Goal: Task Accomplishment & Management: Manage account settings

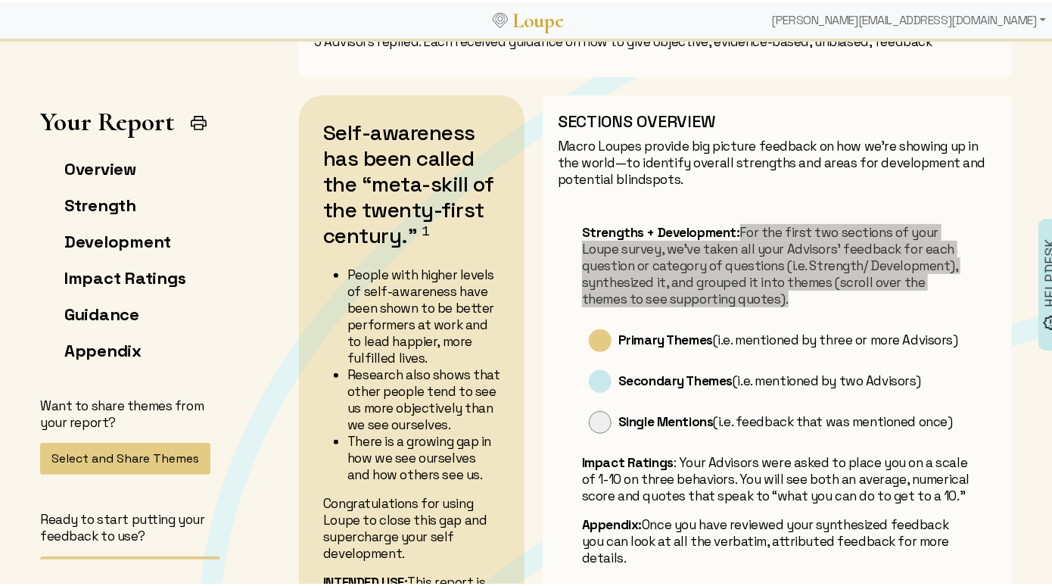
scroll to position [45, 0]
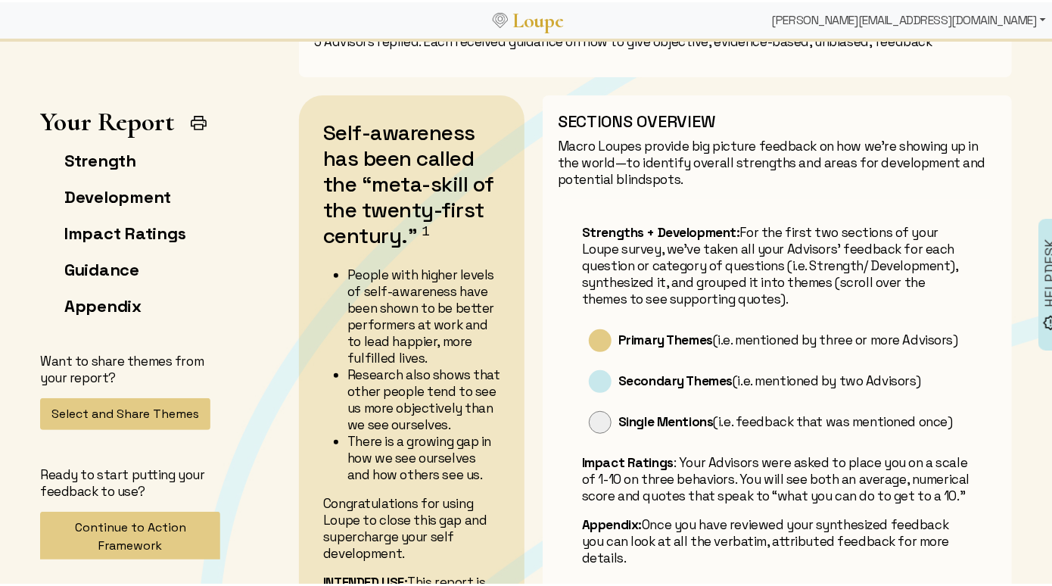
click at [954, 23] on div "[PERSON_NAME][EMAIL_ADDRESS][DOMAIN_NAME]" at bounding box center [909, 18] width 286 height 30
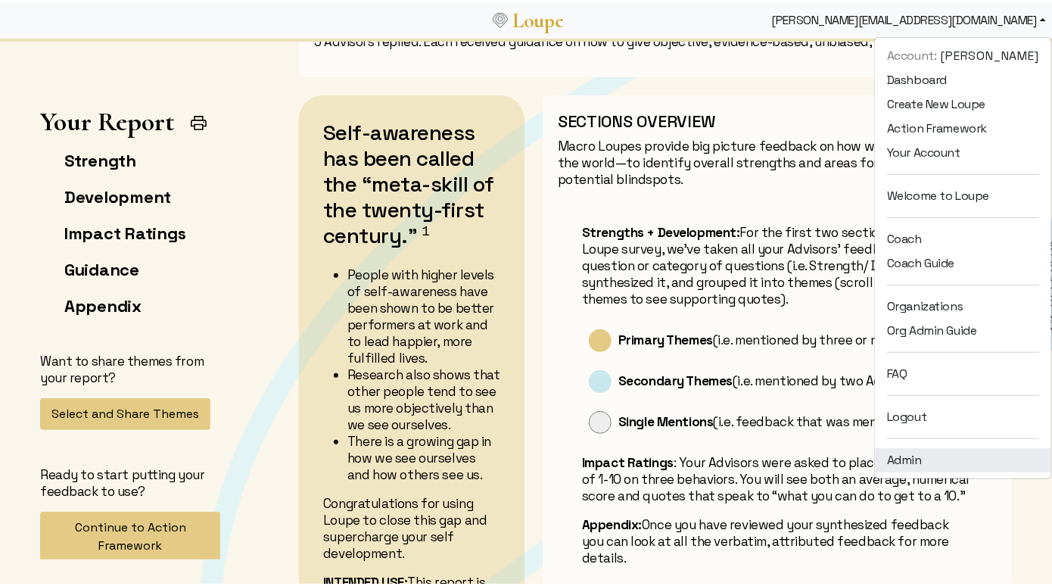
click at [898, 458] on link "Admin" at bounding box center [963, 458] width 176 height 24
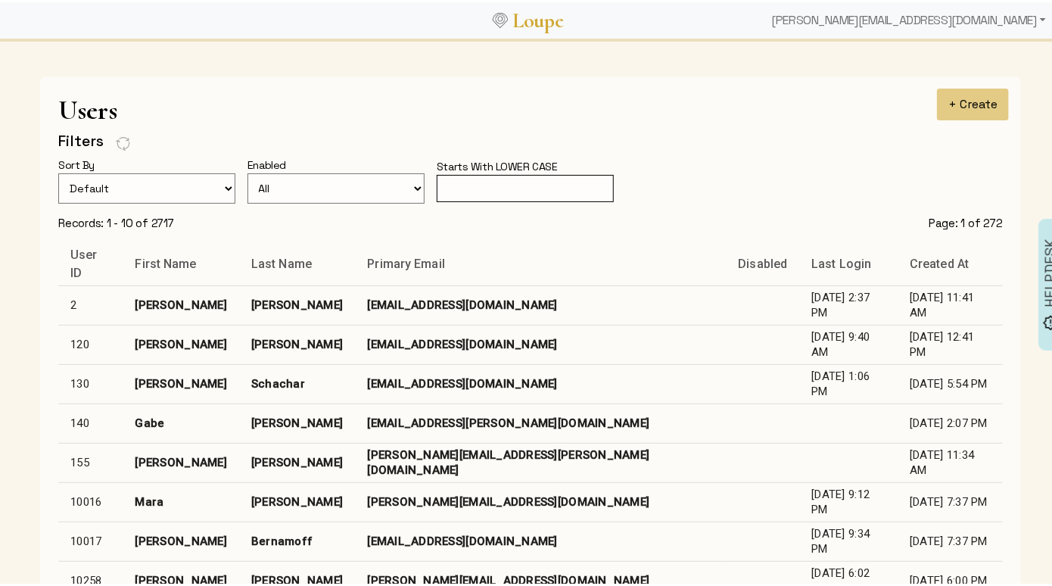
click at [543, 180] on input "text" at bounding box center [525, 187] width 177 height 28
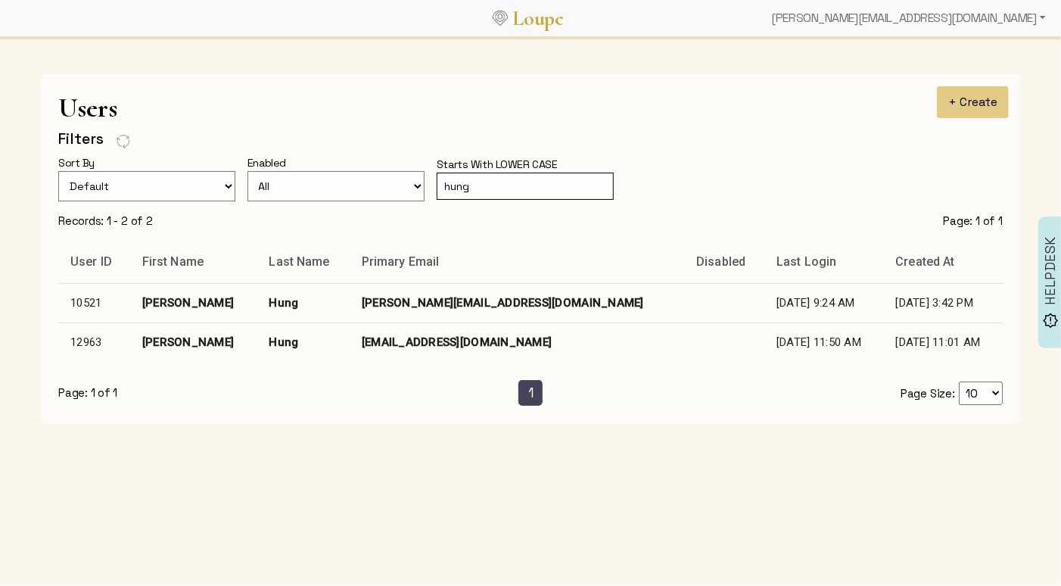
type input "hung"
click at [403, 346] on td "[EMAIL_ADDRESS][DOMAIN_NAME]" at bounding box center [517, 341] width 335 height 39
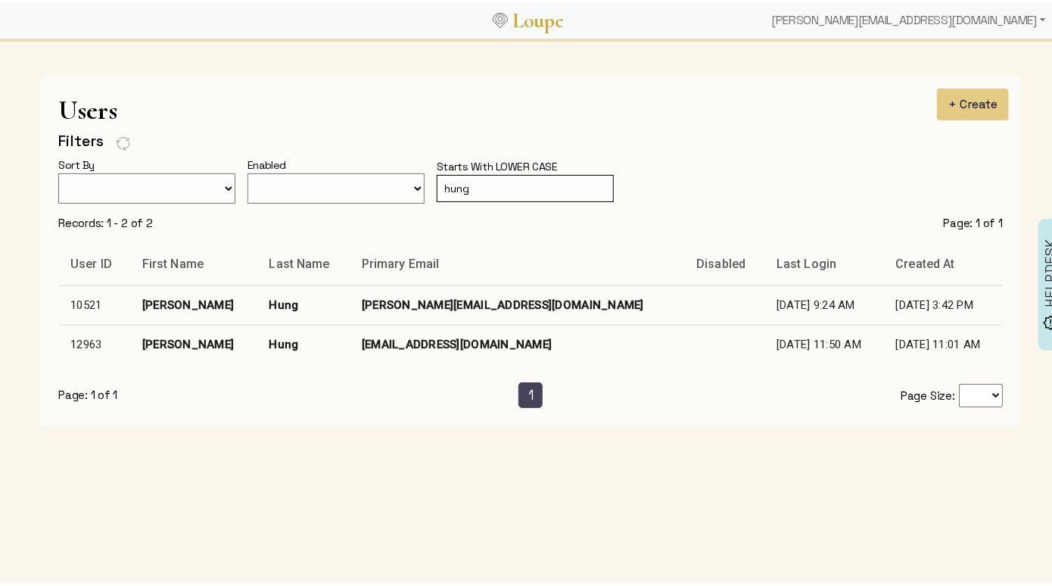
select select
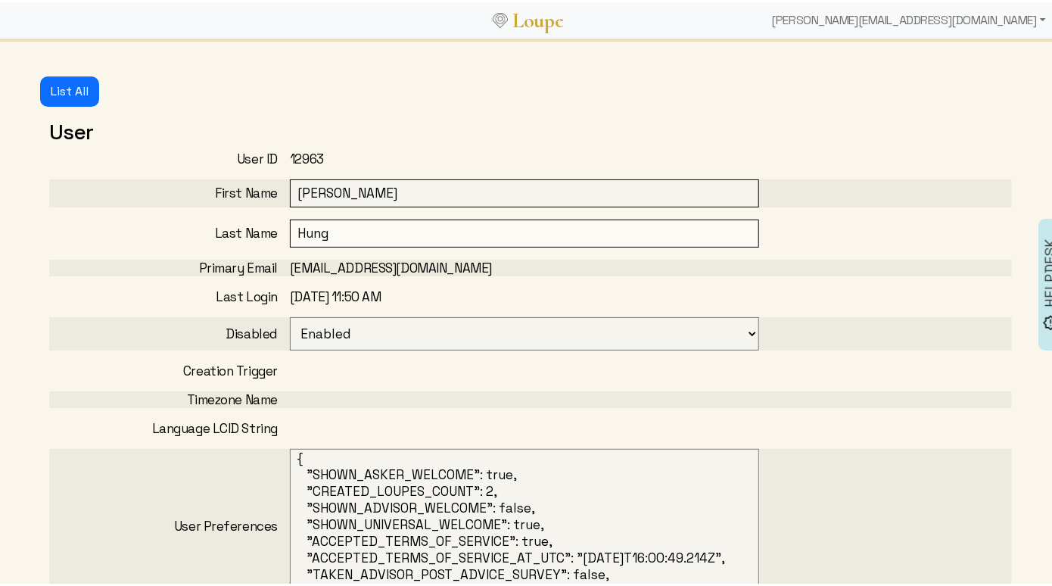
drag, startPoint x: 410, startPoint y: 265, endPoint x: 283, endPoint y: 269, distance: 126.5
click at [283, 269] on div "Primary Email [EMAIL_ADDRESS][DOMAIN_NAME]" at bounding box center [530, 265] width 963 height 17
copy div "[EMAIL_ADDRESS][DOMAIN_NAME]"
click at [132, 230] on div "Last Name" at bounding box center [169, 231] width 241 height 17
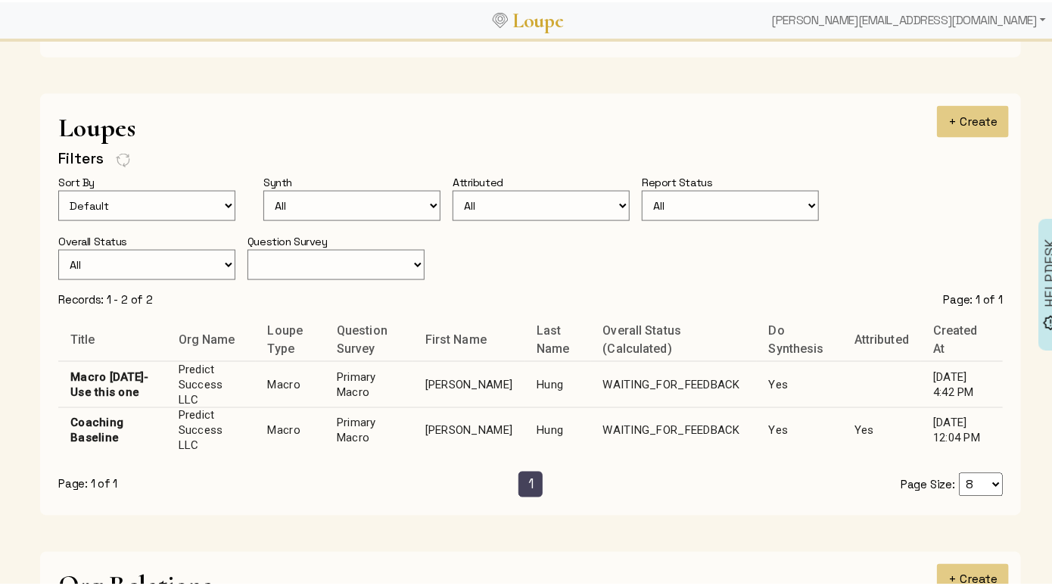
scroll to position [943, 0]
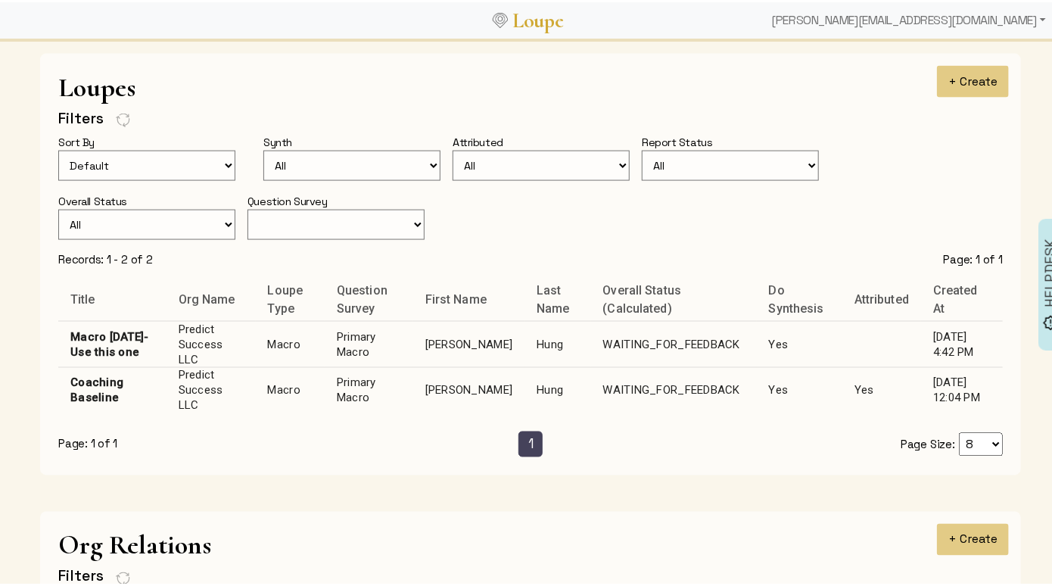
click at [596, 332] on td "WAITING_FOR_FEEDBACK" at bounding box center [674, 342] width 166 height 46
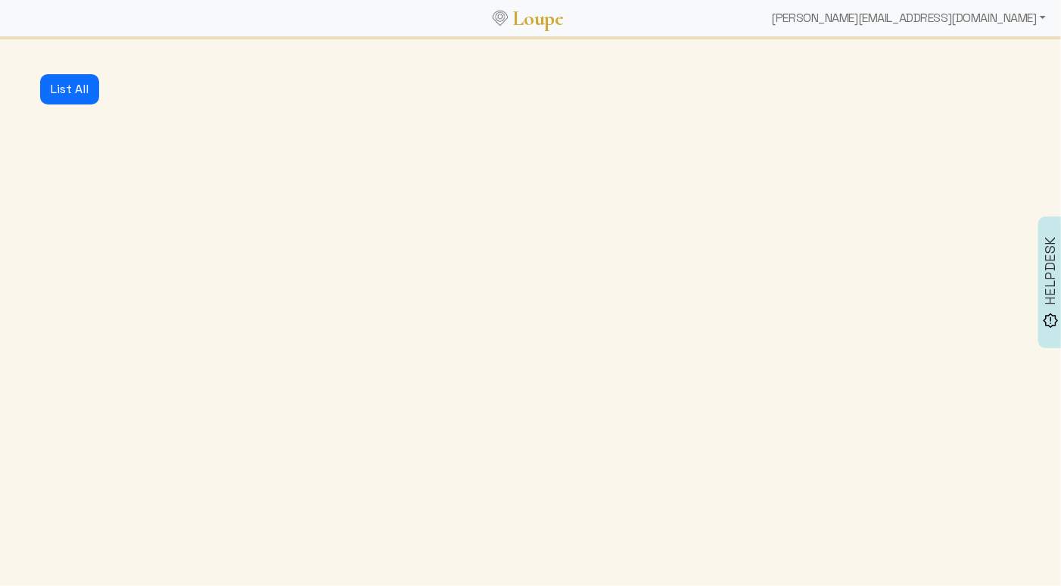
select select "1: CLOSED"
select select "6: WAITING_FOR_FEEDBACK"
select select "3: MIN_ADVISORS_INVITED"
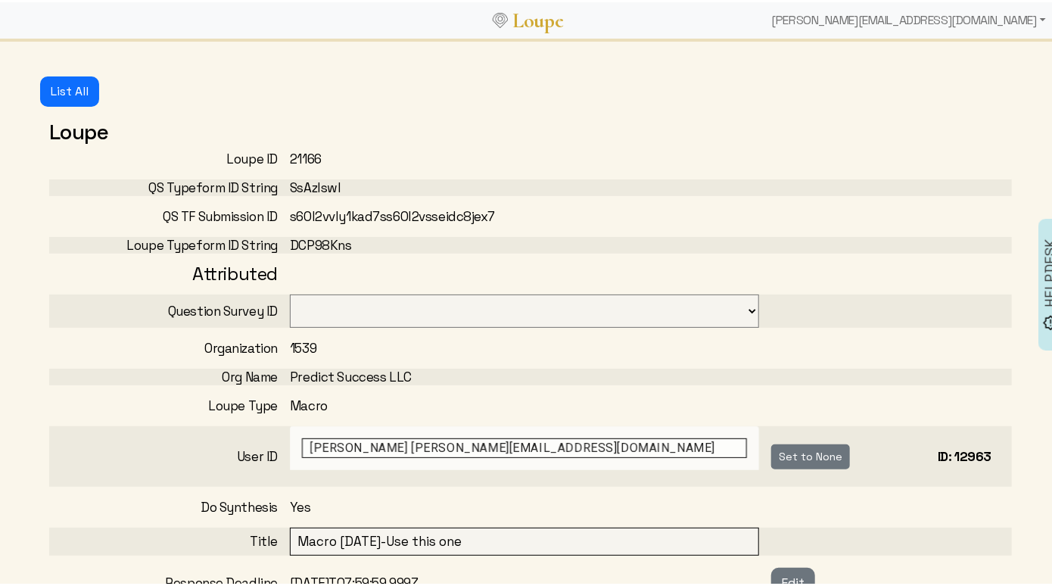
select select "3001"
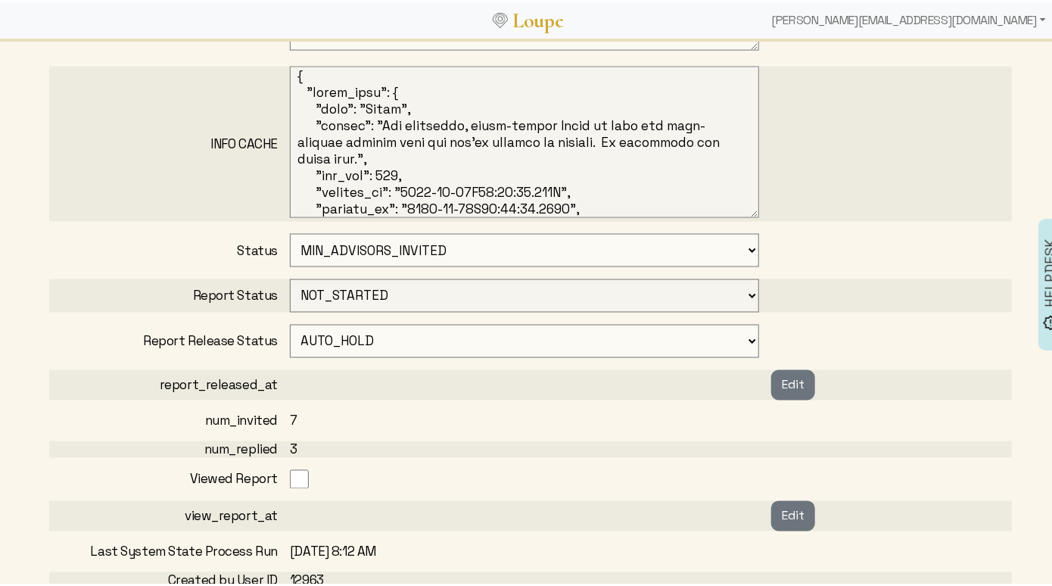
scroll to position [1278, 0]
